Goal: Find contact information: Find contact information

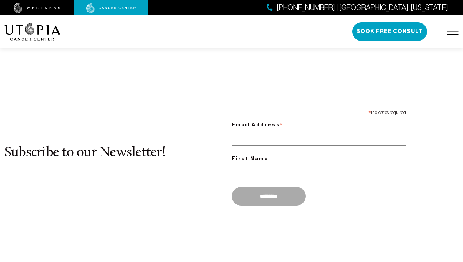
scroll to position [600, 0]
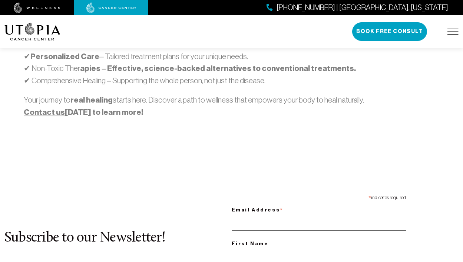
click at [319, 215] on input "Email Address *" at bounding box center [319, 222] width 174 height 15
type input "**********"
click at [319, 248] on input "First Name" at bounding box center [319, 255] width 174 height 15
type input "******"
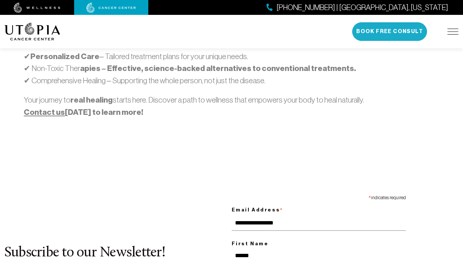
click at [390, 32] on button "Book Free Consult" at bounding box center [389, 31] width 75 height 19
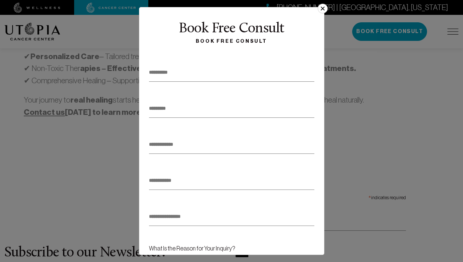
click at [320, 11] on button "×" at bounding box center [323, 9] width 10 height 10
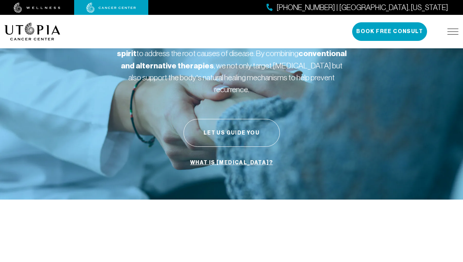
scroll to position [88, 0]
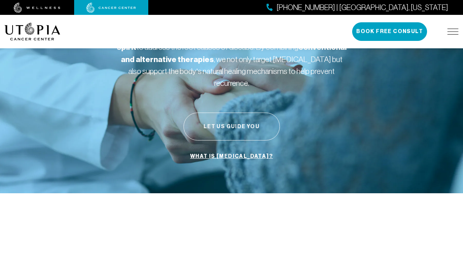
click at [231, 114] on button "Let Us Guide You" at bounding box center [232, 126] width 96 height 28
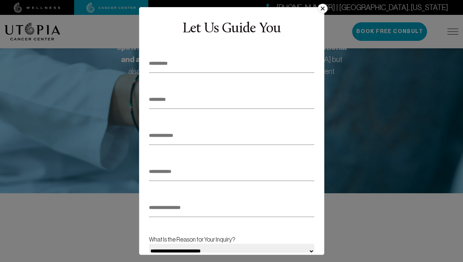
click at [320, 11] on button "×" at bounding box center [323, 9] width 10 height 10
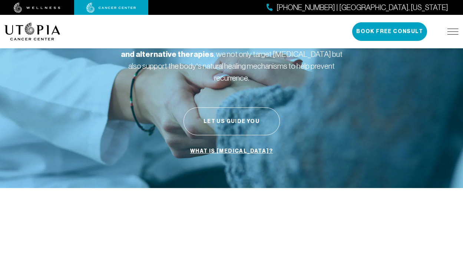
scroll to position [104, 0]
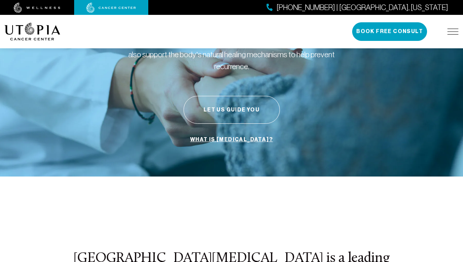
click at [397, 7] on span "[PHONE_NUMBER] | [GEOGRAPHIC_DATA], [US_STATE]" at bounding box center [363, 7] width 172 height 11
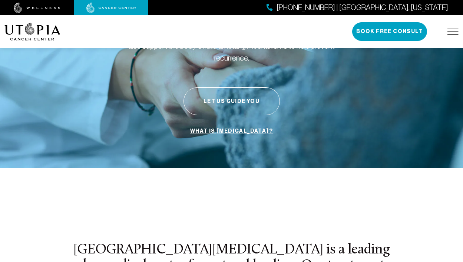
scroll to position [142, 0]
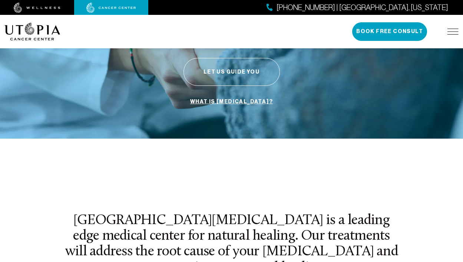
click at [397, 7] on span "[PHONE_NUMBER] | [GEOGRAPHIC_DATA], [US_STATE]" at bounding box center [363, 7] width 172 height 11
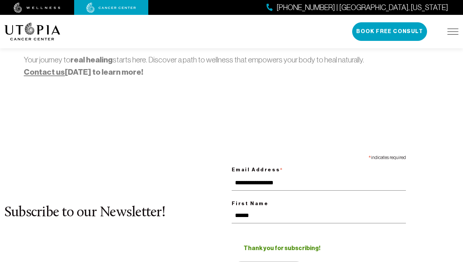
scroll to position [648, 0]
